Goal: Information Seeking & Learning: Learn about a topic

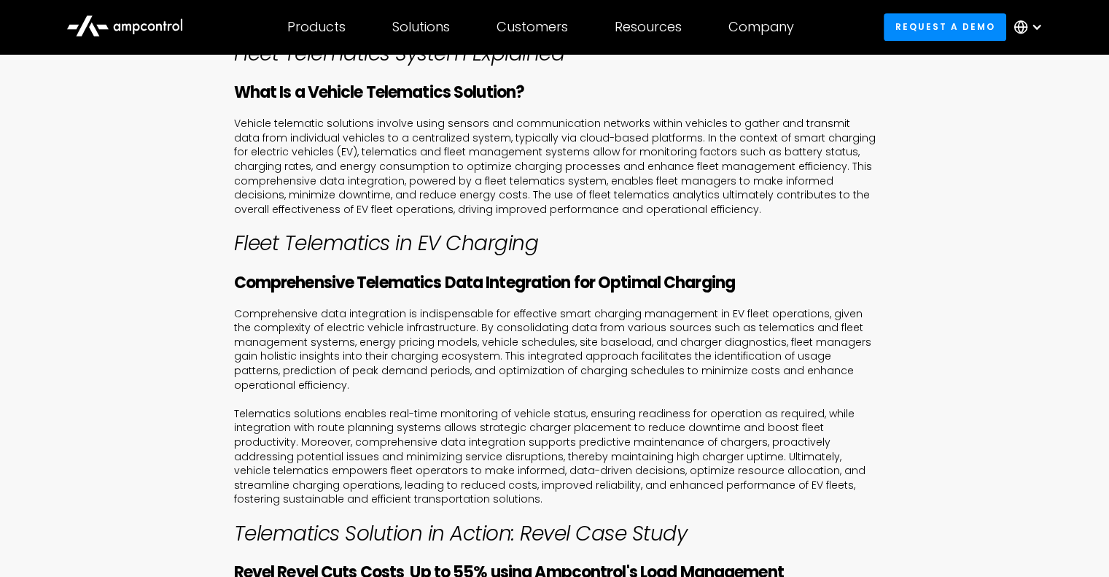
scroll to position [723, 0]
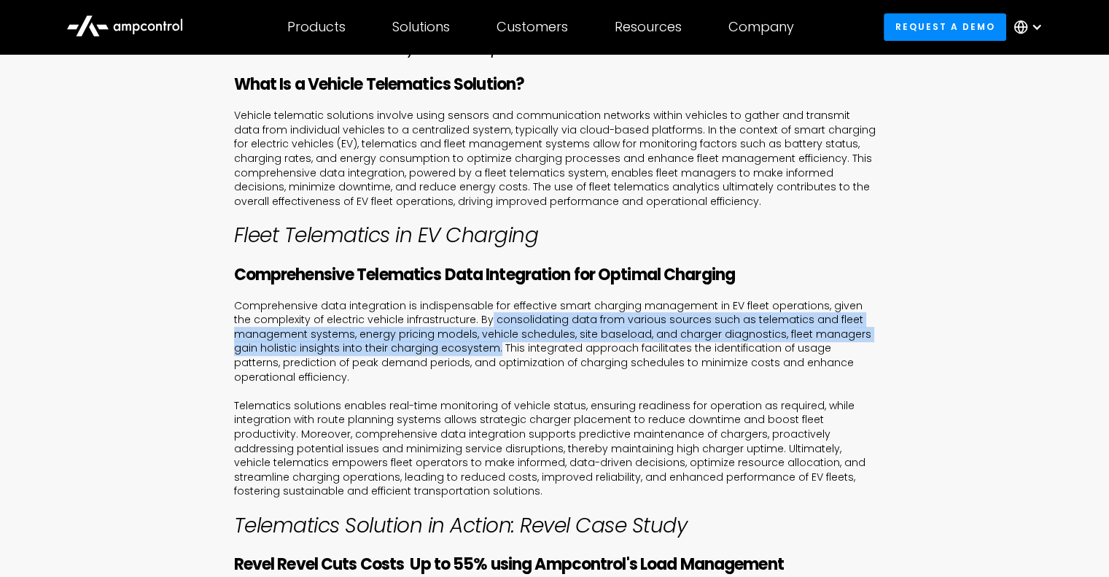
drag, startPoint x: 468, startPoint y: 320, endPoint x: 466, endPoint y: 343, distance: 23.4
click at [466, 343] on p "Comprehensive data integration is indispensable for effective smart charging ma…" at bounding box center [555, 399] width 642 height 200
copy p "consolidating data from various sources such as telematics and fleet management…"
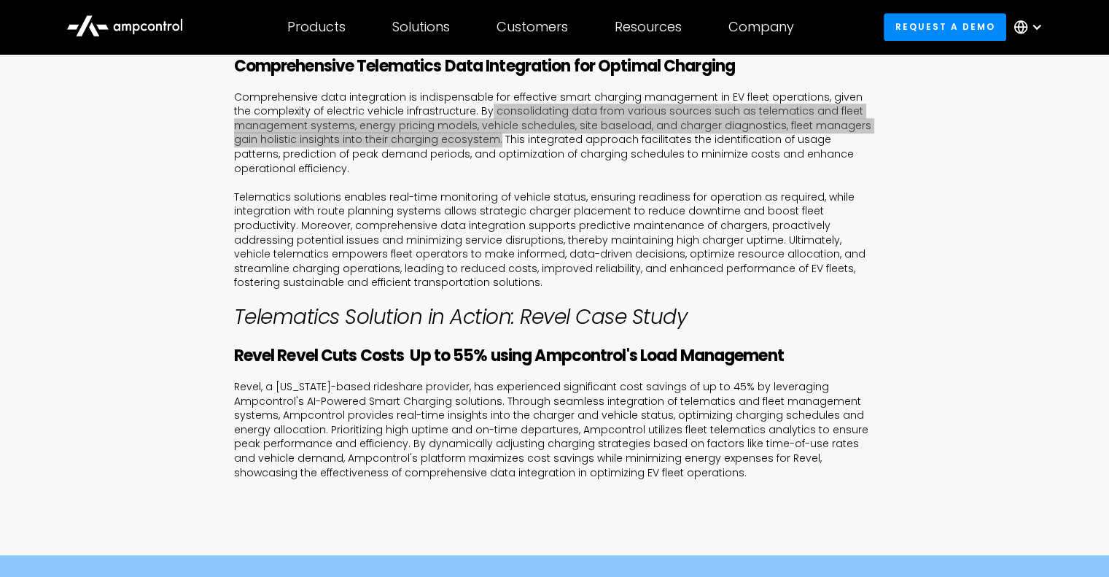
scroll to position [942, 0]
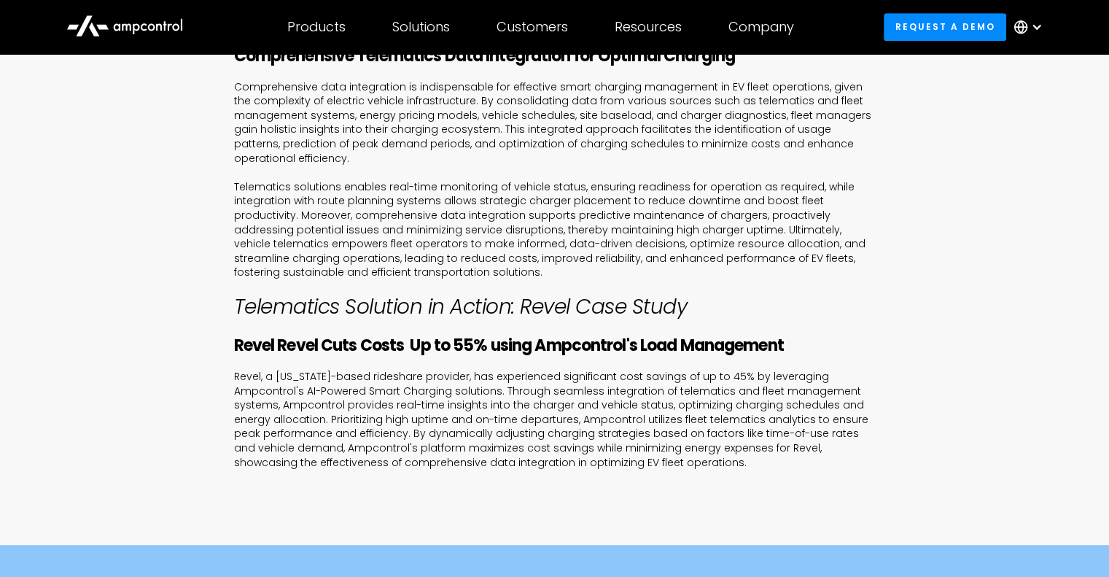
click at [736, 241] on p "Comprehensive data integration is indispensable for effective smart charging ma…" at bounding box center [555, 180] width 642 height 200
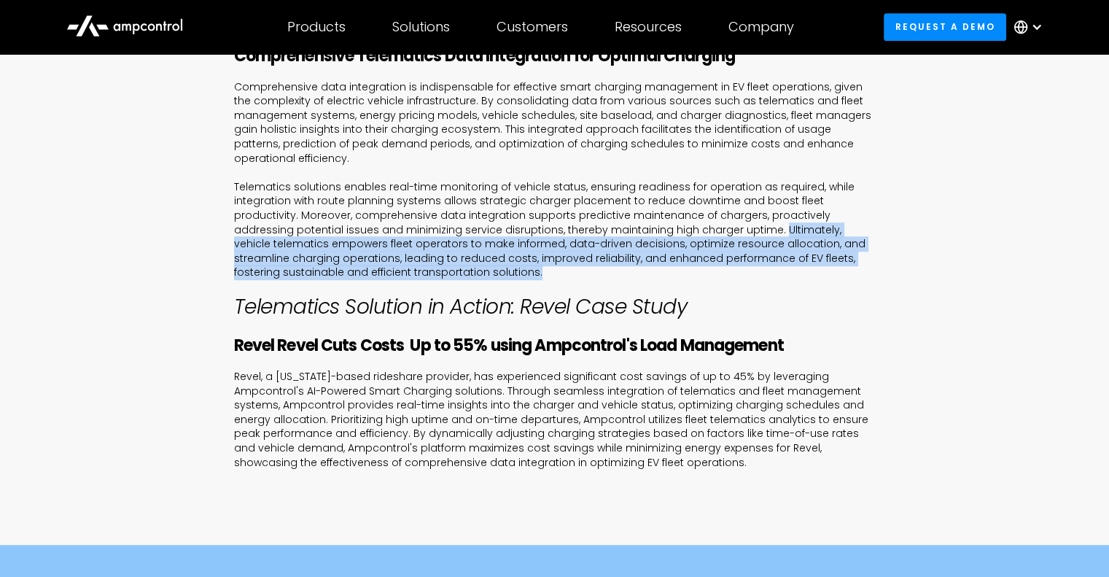
drag, startPoint x: 662, startPoint y: 232, endPoint x: 848, endPoint y: 279, distance: 191.9
click at [848, 279] on p "Comprehensive data integration is indispensable for effective smart charging ma…" at bounding box center [555, 180] width 642 height 200
copy p "Ultimately, vehicle telematics empowers fleet operators to make informed, data-…"
